Goal: Information Seeking & Learning: Learn about a topic

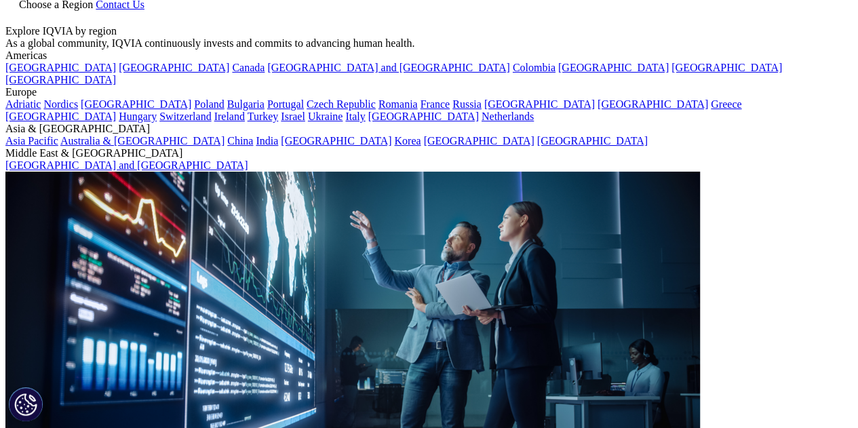
scroll to position [73, 0]
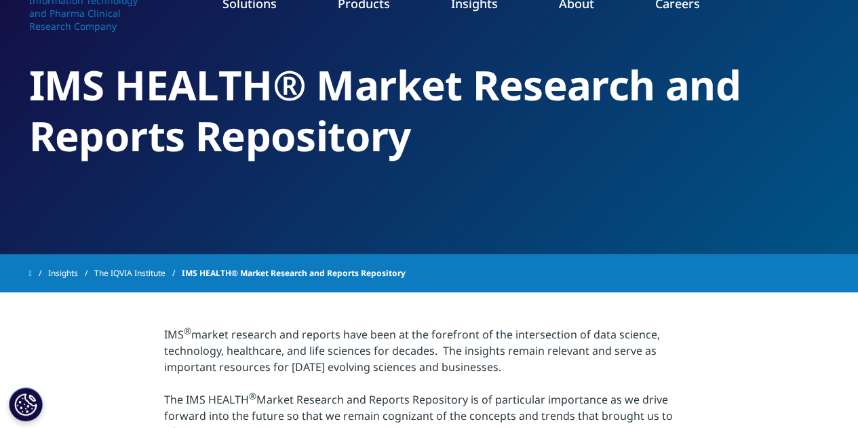
click at [692, 151] on link "Cardiovascular" at bounding box center [747, 150] width 199 height 15
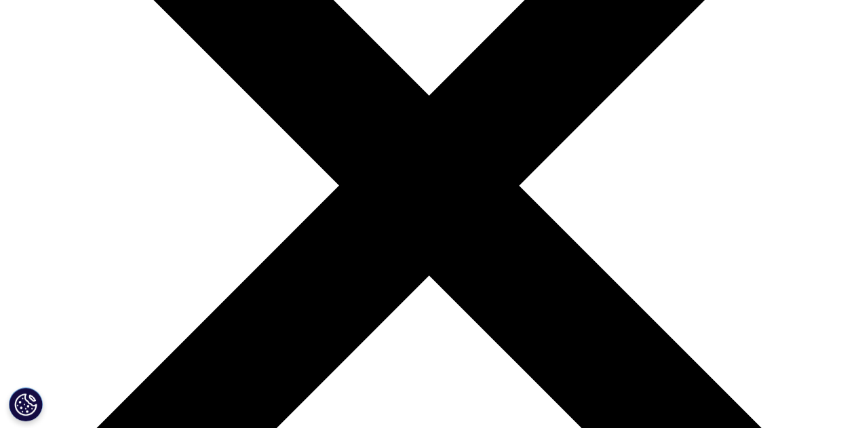
scroll to position [258, 0]
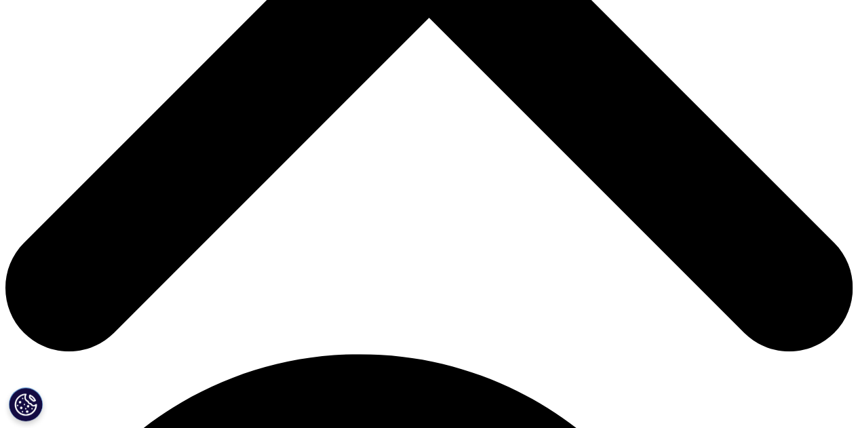
scroll to position [516, 0]
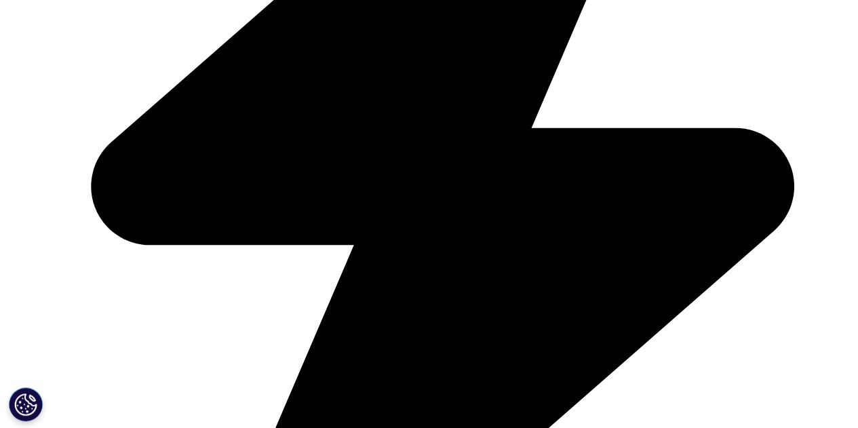
scroll to position [3267, 0]
